Goal: Task Accomplishment & Management: Use online tool/utility

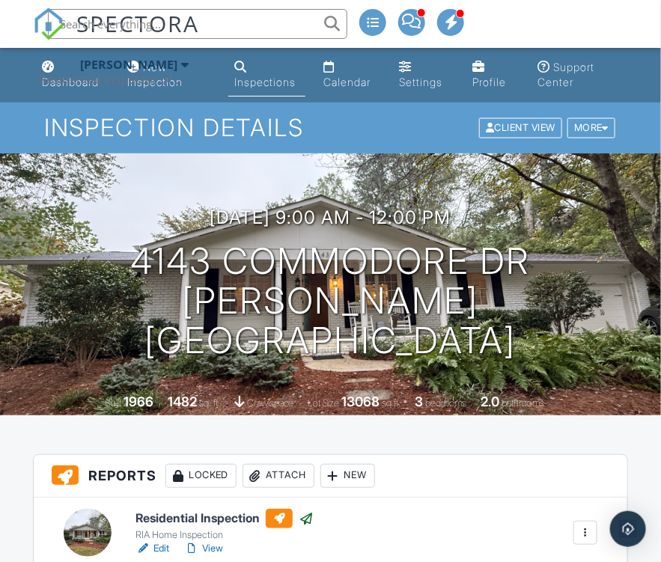
click at [260, 34] on input "text" at bounding box center [197, 24] width 299 height 30
click at [260, 31] on input "text" at bounding box center [197, 24] width 299 height 30
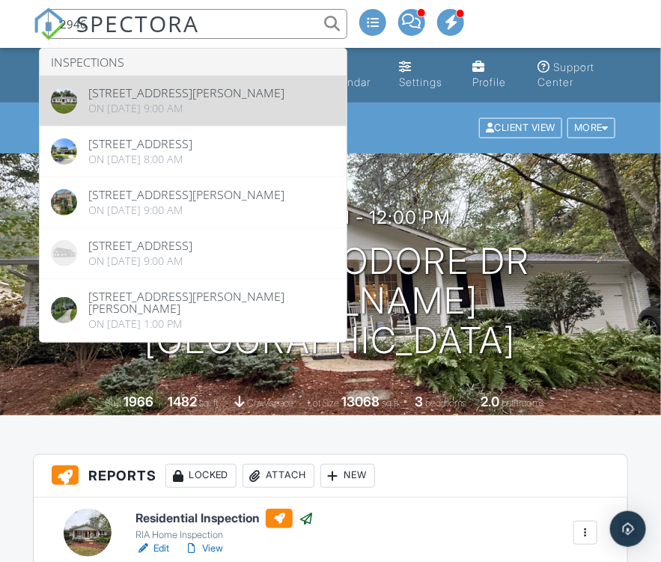
type input "2946"
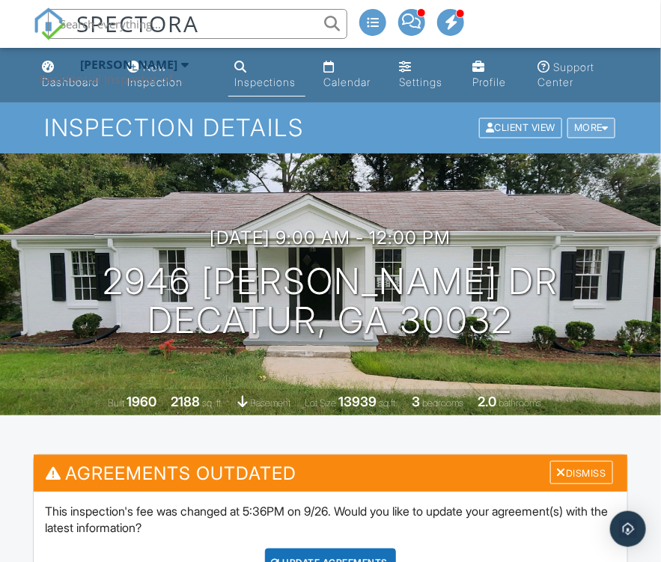
click at [605, 127] on div at bounding box center [605, 128] width 7 height 10
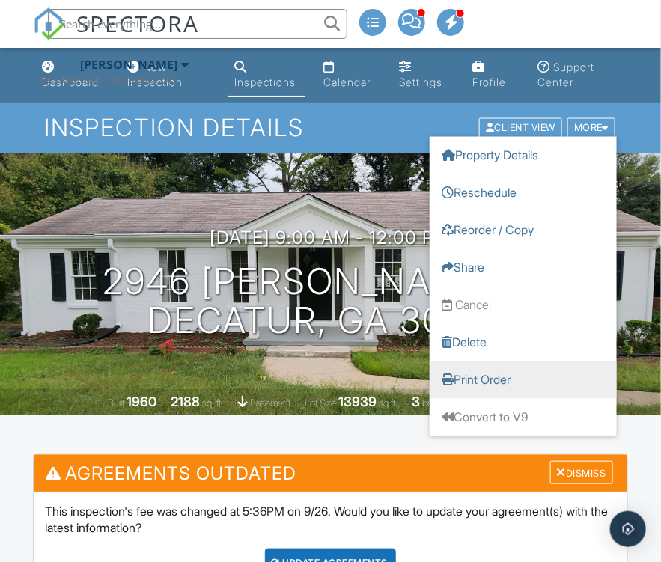
click at [473, 376] on link "Print Order" at bounding box center [522, 379] width 187 height 37
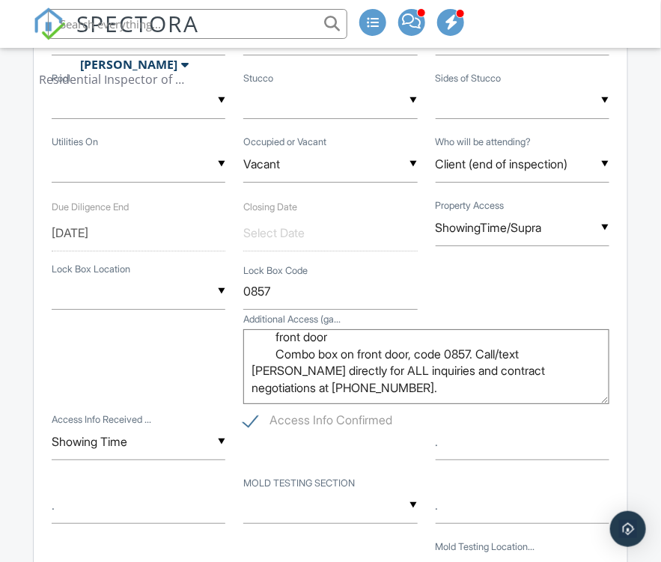
scroll to position [75, 0]
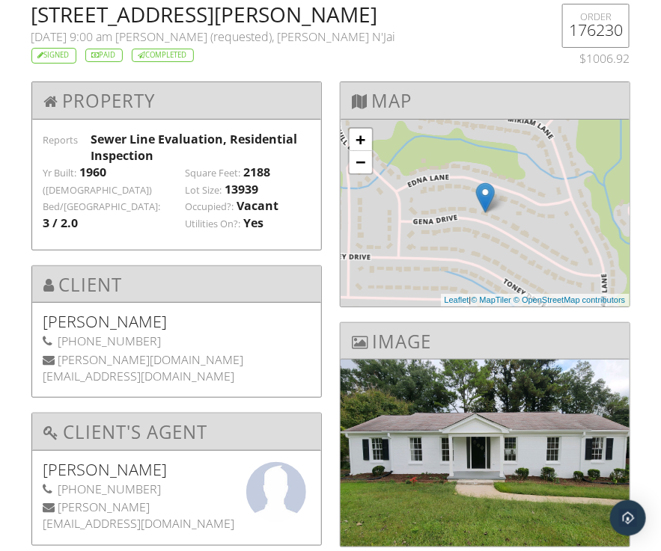
click at [51, 17] on h2 "[STREET_ADDRESS][PERSON_NAME]" at bounding box center [279, 14] width 496 height 21
drag, startPoint x: 51, startPoint y: 17, endPoint x: 140, endPoint y: 17, distance: 89.0
click at [140, 17] on h2 "[STREET_ADDRESS][PERSON_NAME]" at bounding box center [279, 14] width 496 height 21
copy h2 "2946 [PERSON_NAME] Dr"
click at [212, 15] on h2 "[STREET_ADDRESS][PERSON_NAME]" at bounding box center [279, 14] width 496 height 21
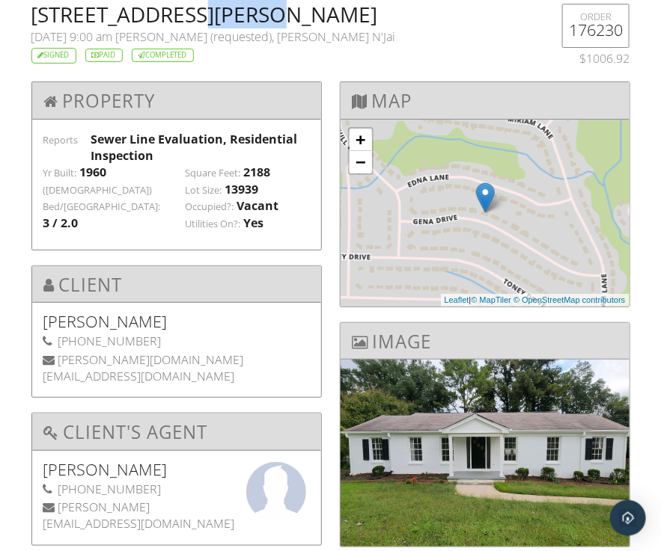
click at [212, 15] on h2 "[STREET_ADDRESS][PERSON_NAME]" at bounding box center [279, 14] width 496 height 21
copy h2 "Decatur"
click at [157, 40] on span "[PERSON_NAME] (requested), [PERSON_NAME] N'Jai" at bounding box center [256, 36] width 280 height 16
drag, startPoint x: 157, startPoint y: 40, endPoint x: 182, endPoint y: 39, distance: 24.7
click at [182, 39] on span "[PERSON_NAME] (requested), [PERSON_NAME] N'Jai" at bounding box center [256, 36] width 280 height 16
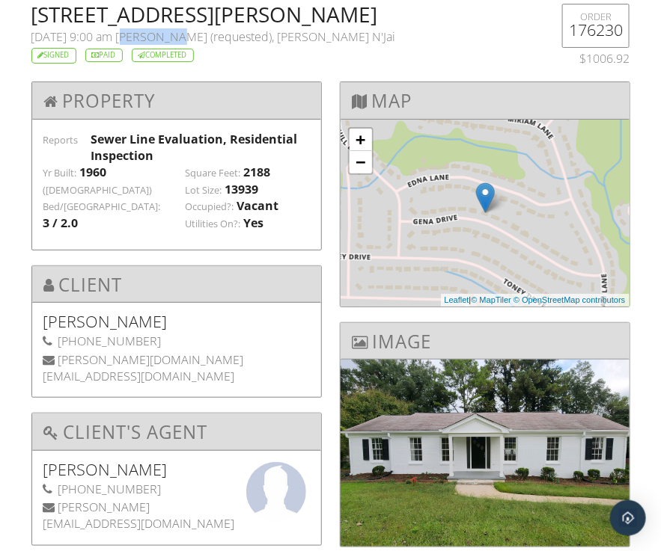
copy span "[PERSON_NAME]"
